Goal: Task Accomplishment & Management: Complete application form

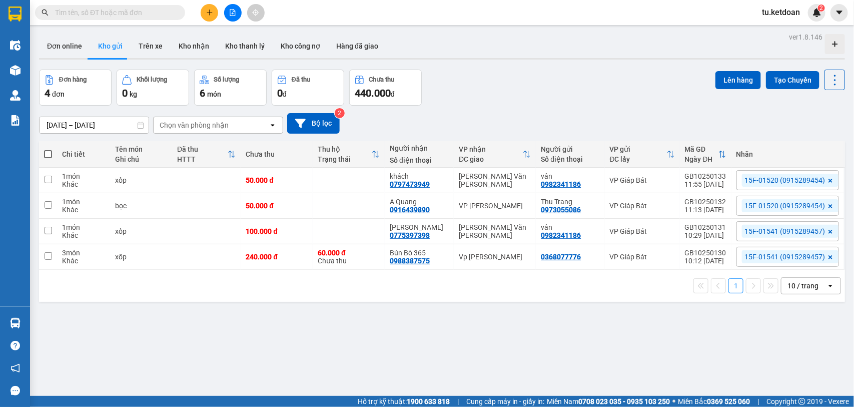
click at [216, 9] on button at bounding box center [210, 13] width 18 height 18
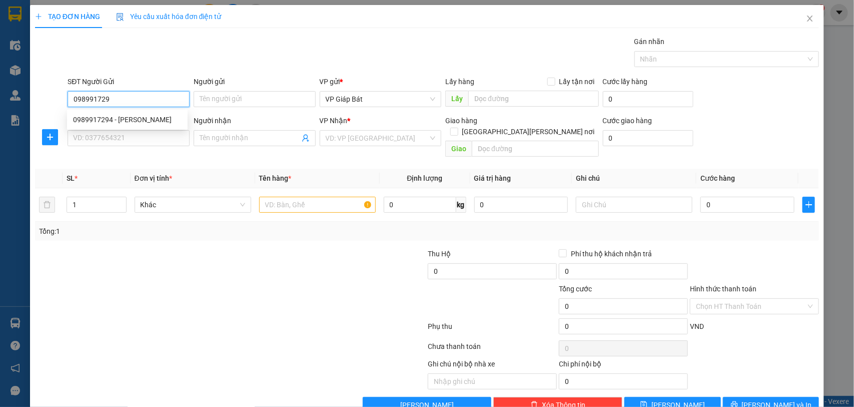
type input "0989917294"
click at [124, 118] on div "0989917294 - [PERSON_NAME]" at bounding box center [127, 119] width 109 height 11
type input "Bình"
type input "0989917294"
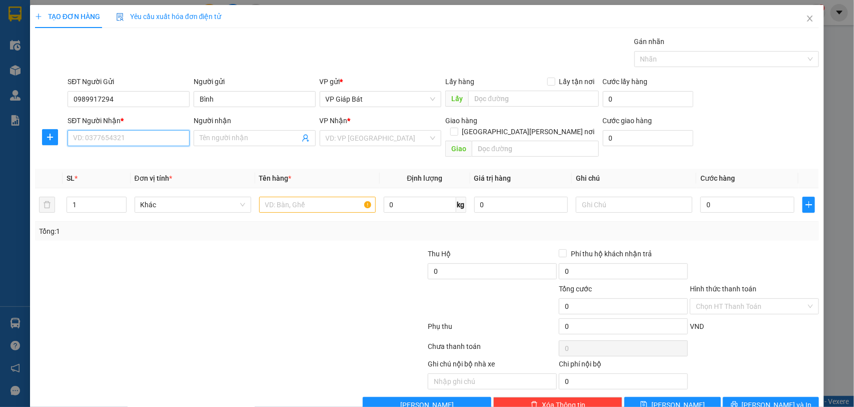
click at [118, 138] on input "SĐT Người Nhận *" at bounding box center [129, 138] width 122 height 16
type input "0904303190"
click at [125, 160] on div "0904303190 - [PERSON_NAME]" at bounding box center [127, 158] width 109 height 11
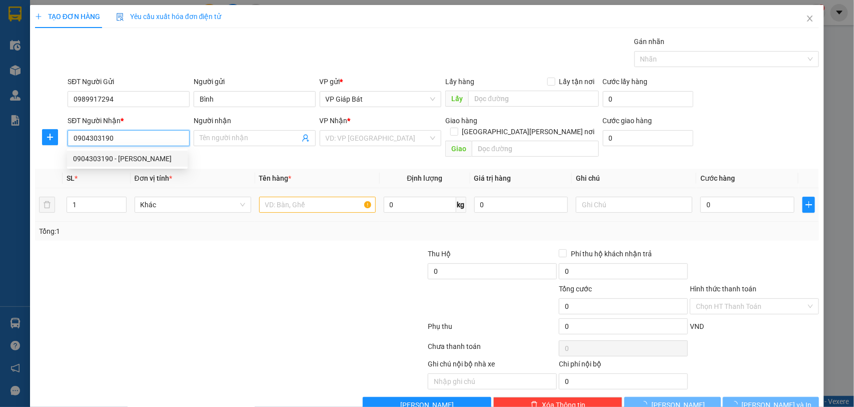
type input "[PERSON_NAME]"
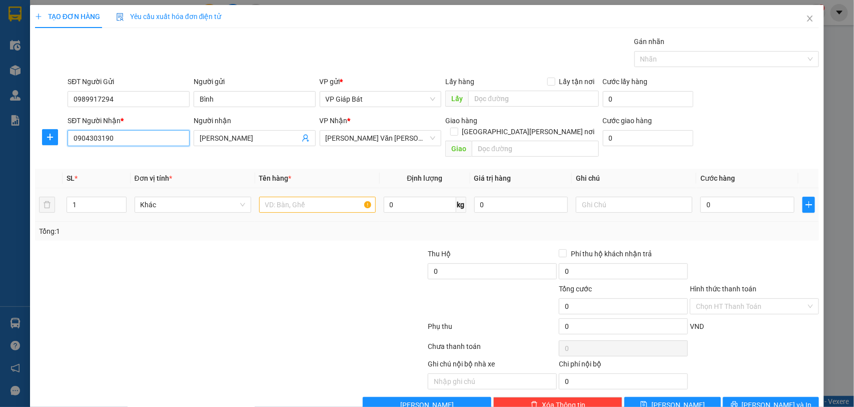
type input "0904303190"
click at [307, 197] on input "text" at bounding box center [317, 205] width 117 height 16
type input "BỌC ĐEN"
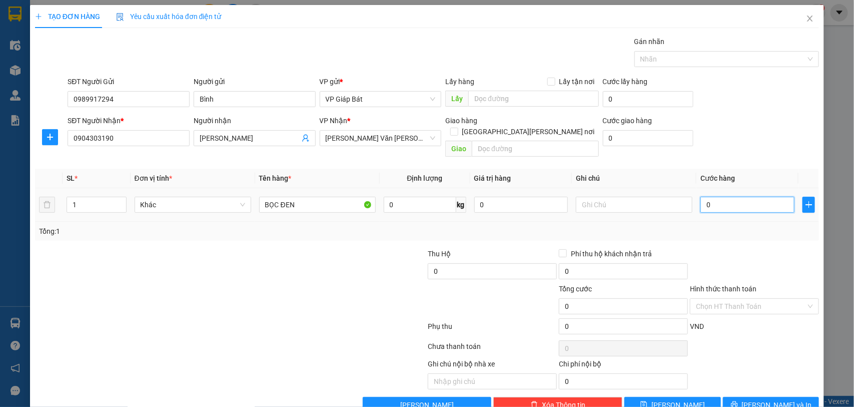
click at [733, 201] on input "0" at bounding box center [748, 205] width 94 height 16
type input "5"
type input "50"
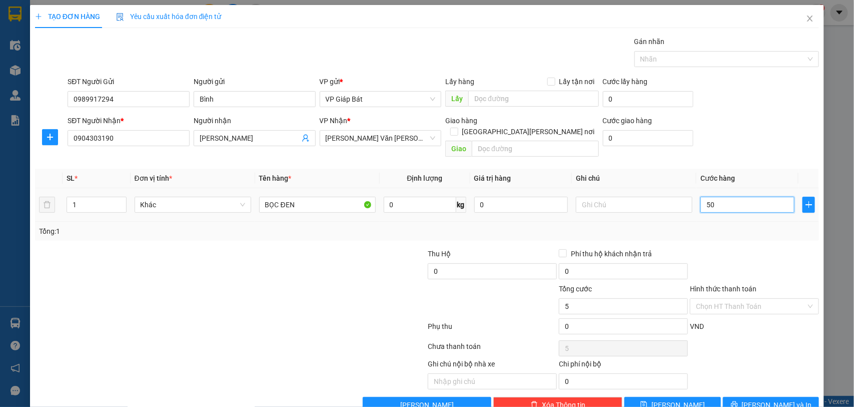
type input "50"
type input "500"
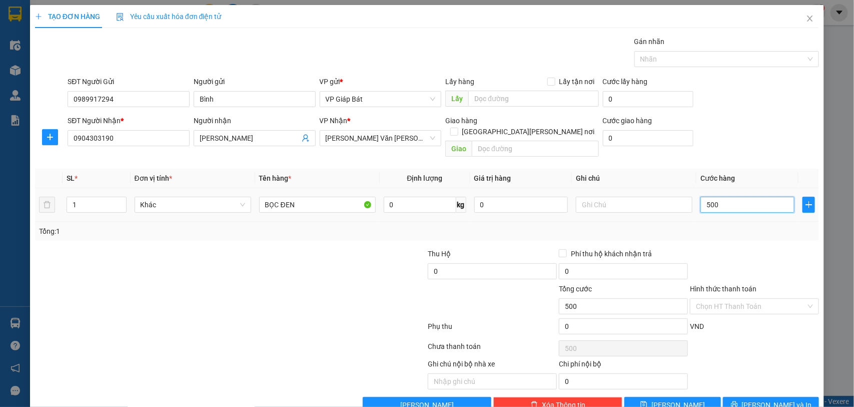
type input "5.000"
type input "50.000"
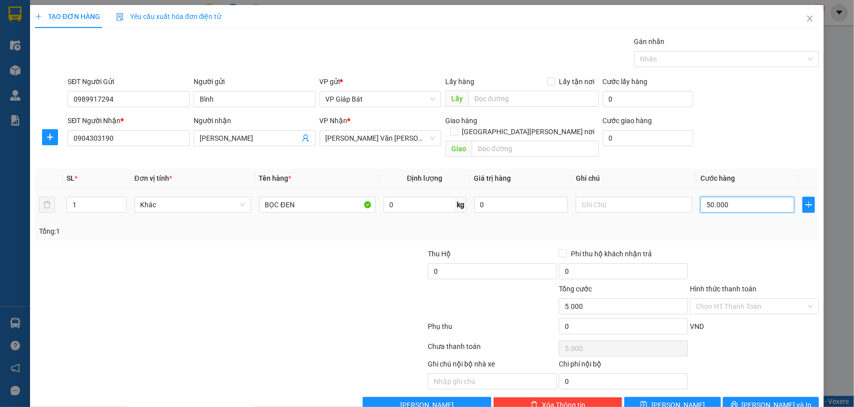
type input "50.000"
click at [714, 50] on div "Gán nhãn" at bounding box center [727, 43] width 185 height 15
click at [709, 58] on div at bounding box center [722, 59] width 170 height 12
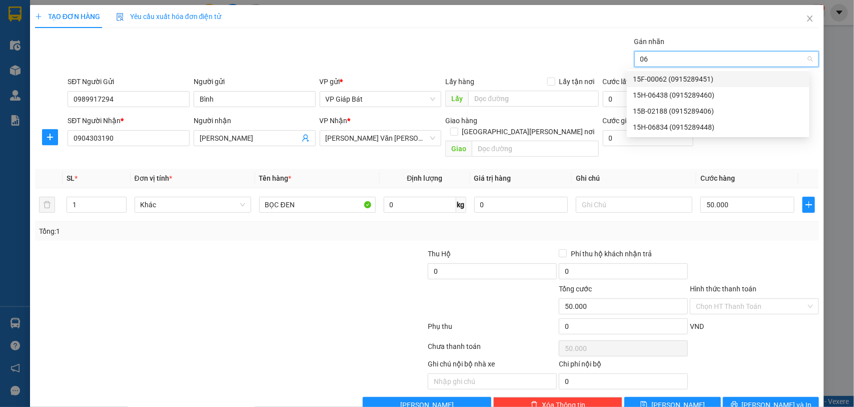
type input "068"
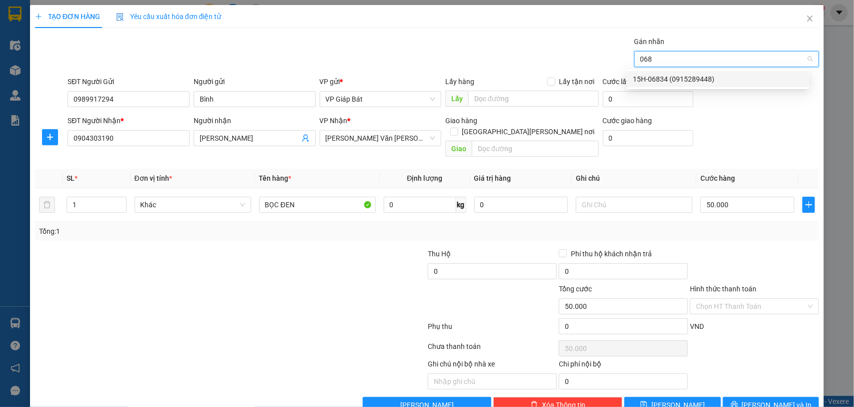
click at [692, 79] on div "15H-06834 (0915289448)" at bounding box center [718, 79] width 171 height 11
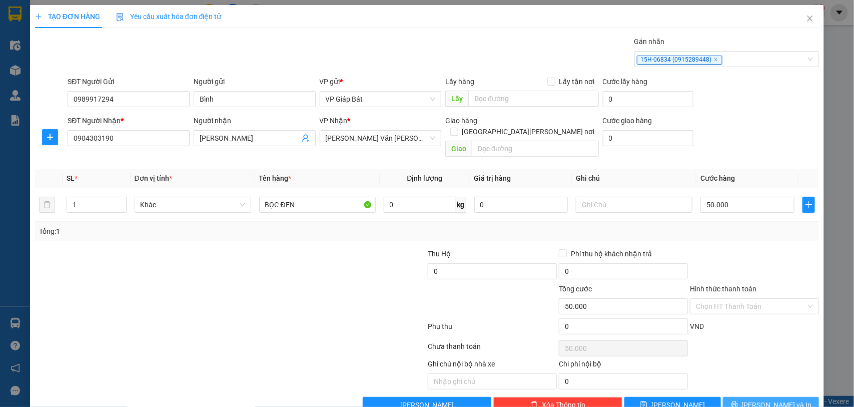
click at [738, 401] on icon "printer" at bounding box center [734, 404] width 7 height 7
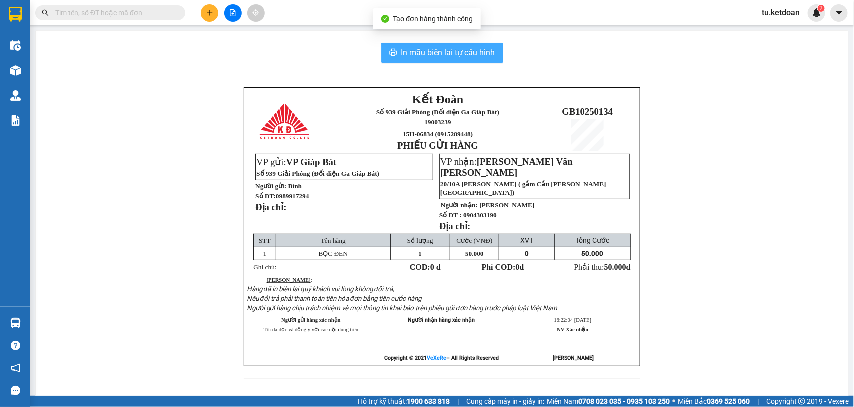
click at [424, 47] on span "In mẫu biên lai tự cấu hình" at bounding box center [448, 52] width 94 height 13
